Goal: Task Accomplishment & Management: Complete application form

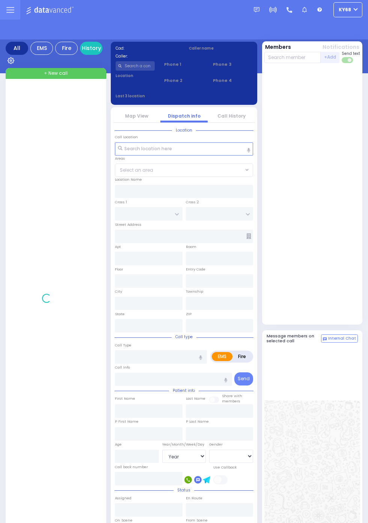
select select "Year"
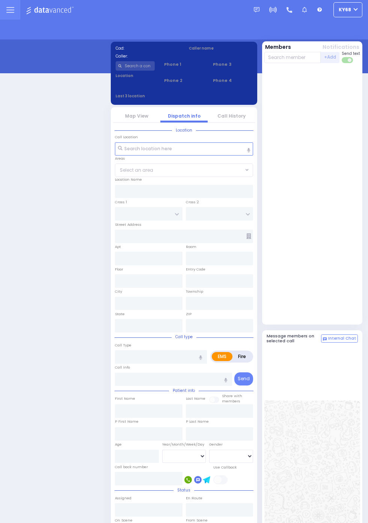
select select "12"
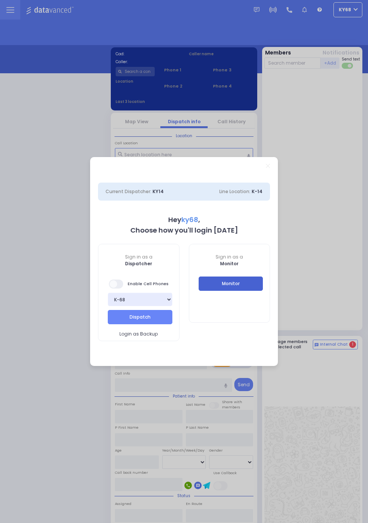
click at [259, 280] on button "Monitor" at bounding box center [231, 284] width 65 height 14
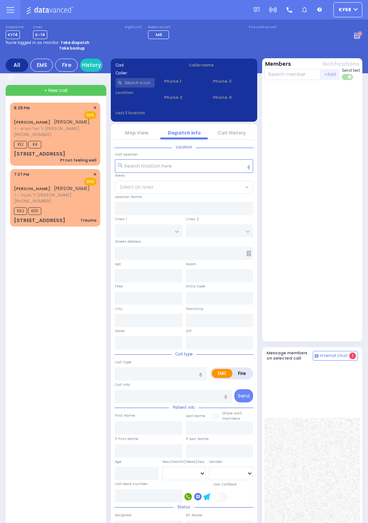
click at [14, 138] on span "(845) 500-7645" at bounding box center [32, 135] width 37 height 6
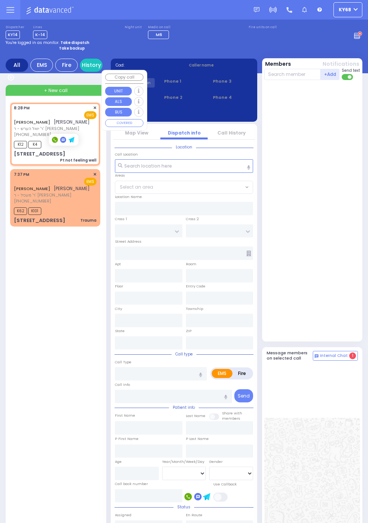
select select
type input "Pt not feeling well"
radio input "true"
type input "SHLOME"
type input "MOSHKOWITZ"
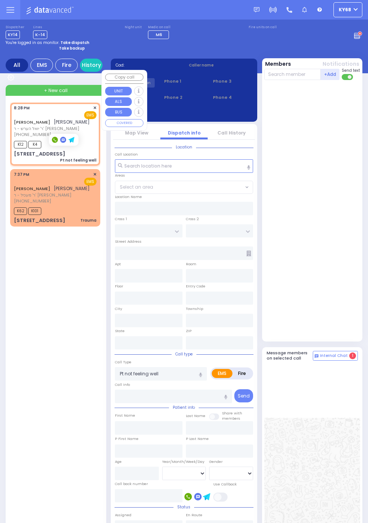
select select
type input "20:28"
type input "20:31"
type input "PAKSH PL"
type input "SEVEN SPRINGS MOUNTAIN RD"
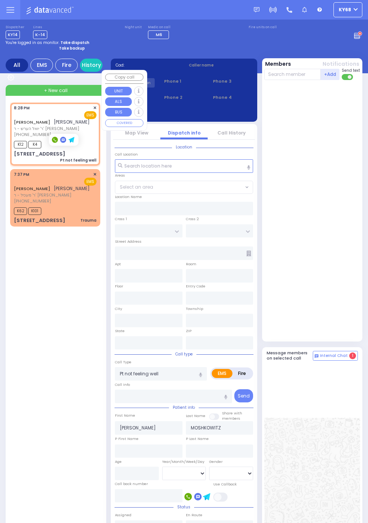
type input "2 NICKLESBURG RD"
type input "101"
type input "Kiryas Joel"
type input "New York"
type input "10950"
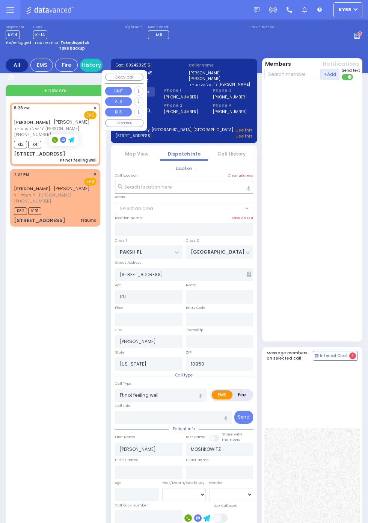
select select "ATZEI TAMURIM"
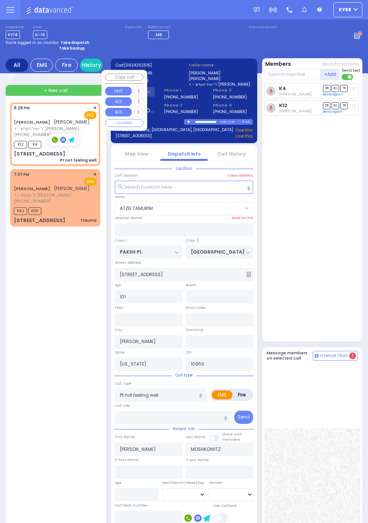
click at [346, 261] on div "K4 Yomi Sofer DR SO TR K12" at bounding box center [314, 210] width 98 height 255
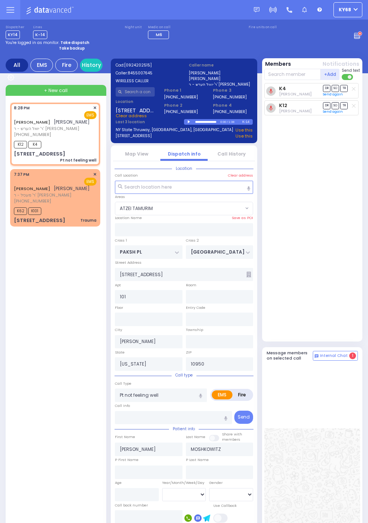
click at [29, 138] on span "(845) 500-7645" at bounding box center [32, 135] width 37 height 6
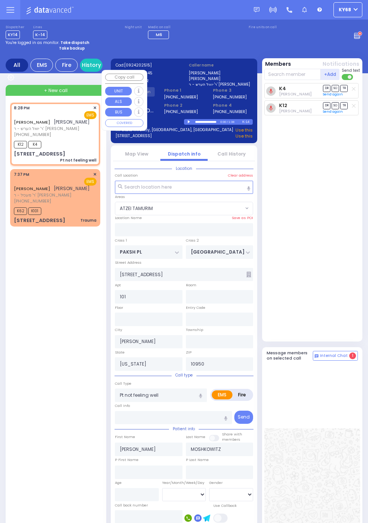
select select
radio input "true"
select select
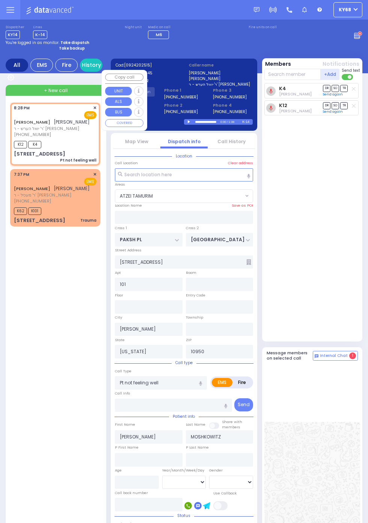
select select "ATZEI TAMURIM"
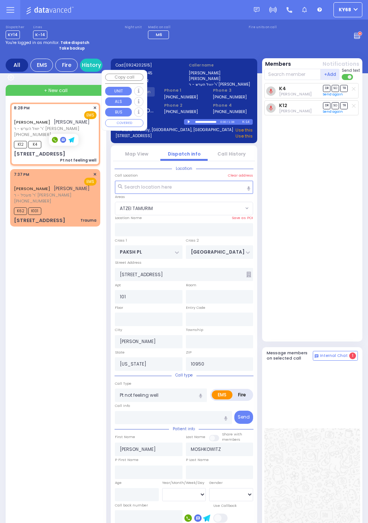
click at [349, 276] on div "K4 Yomi Sofer DR SO TR K12" at bounding box center [314, 210] width 98 height 255
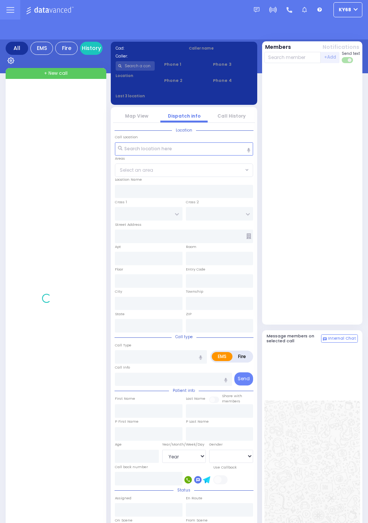
select select "Year"
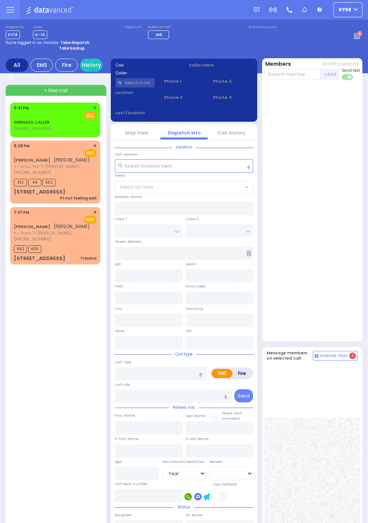
click at [14, 126] on span "(845) 604-1918" at bounding box center [32, 128] width 37 height 6
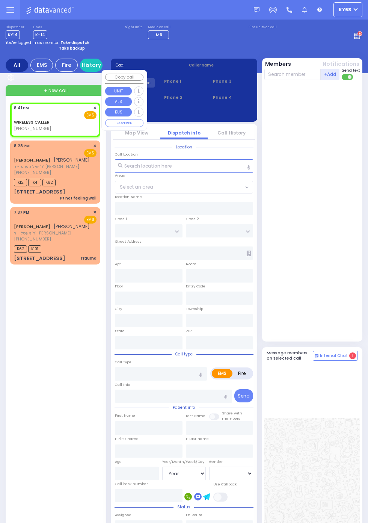
select select
radio input "true"
select select
type input "20:41"
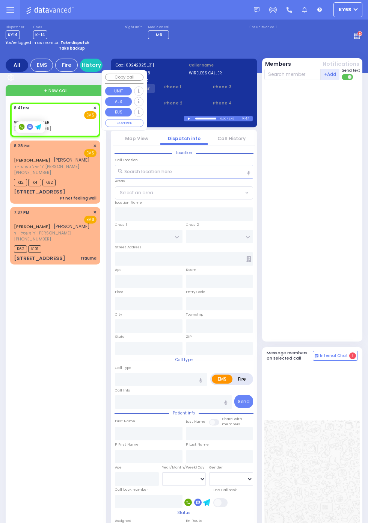
click at [323, 136] on div at bounding box center [314, 210] width 98 height 255
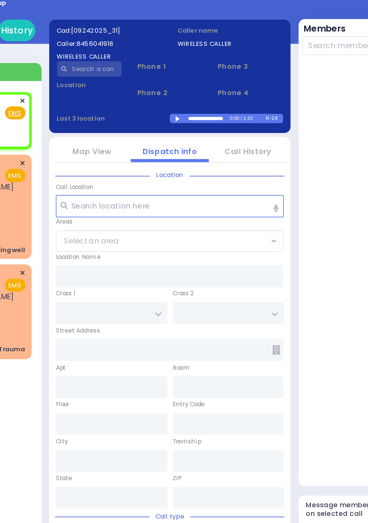
click at [189, 118] on div at bounding box center [190, 118] width 4 height 3
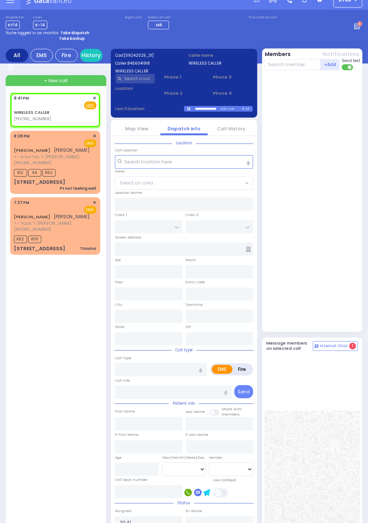
scroll to position [11, 0]
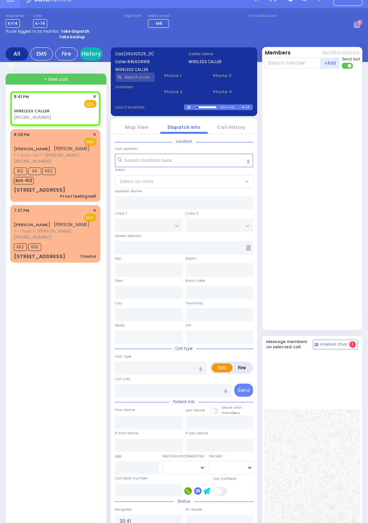
click at [98, 51] on link "History" at bounding box center [91, 53] width 23 height 13
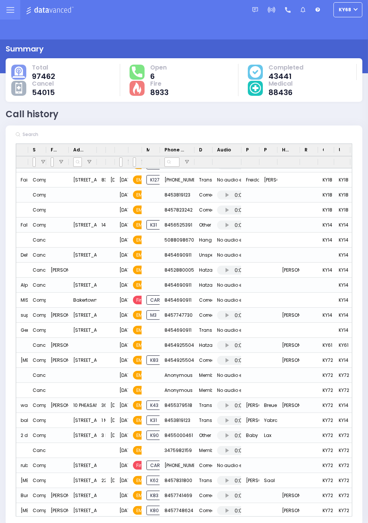
scroll to position [65, 0]
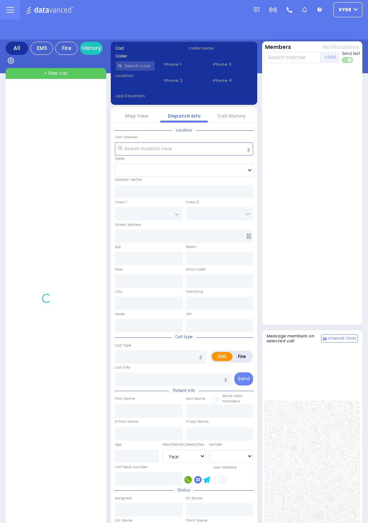
select select "Year"
